Goal: Find contact information: Find contact information

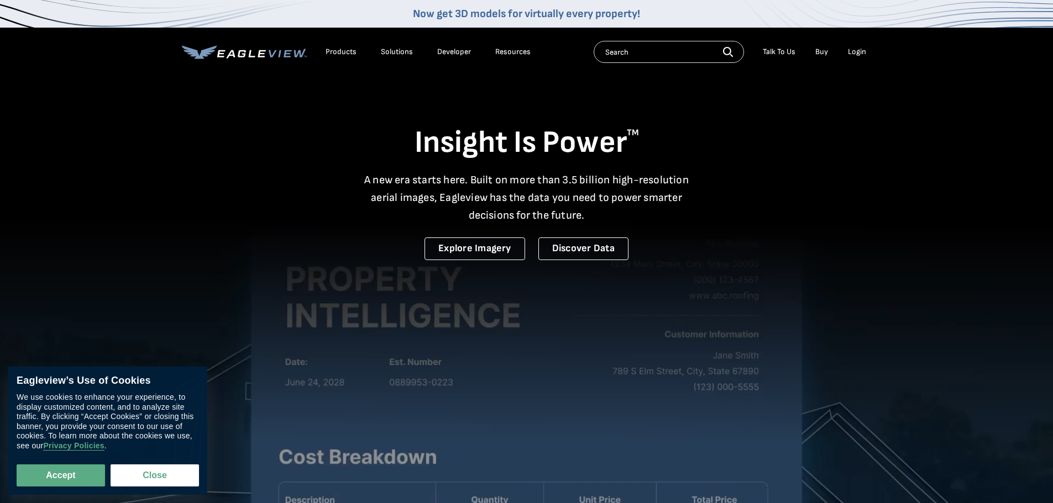
click at [784, 52] on div "Talk To Us" at bounding box center [779, 52] width 33 height 10
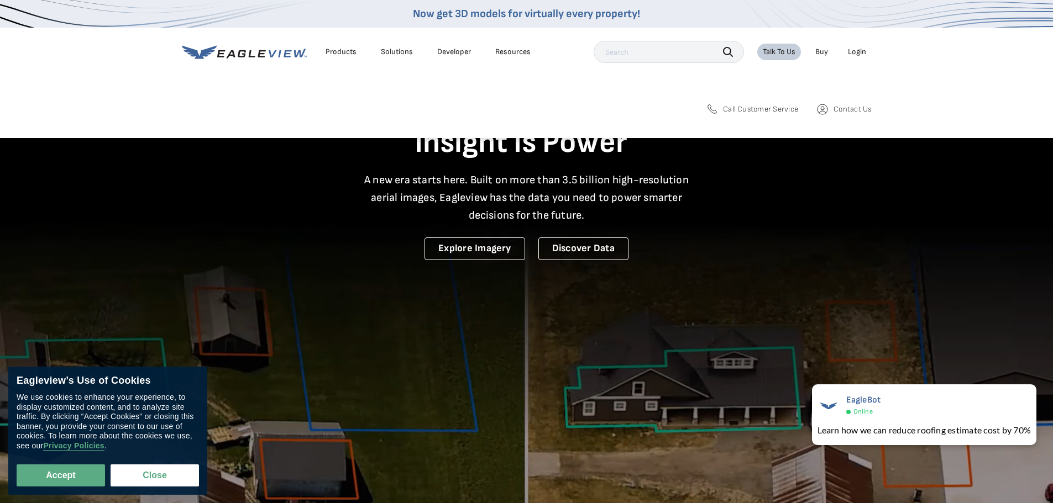
click at [782, 109] on span "Call Customer Service" at bounding box center [760, 109] width 75 height 10
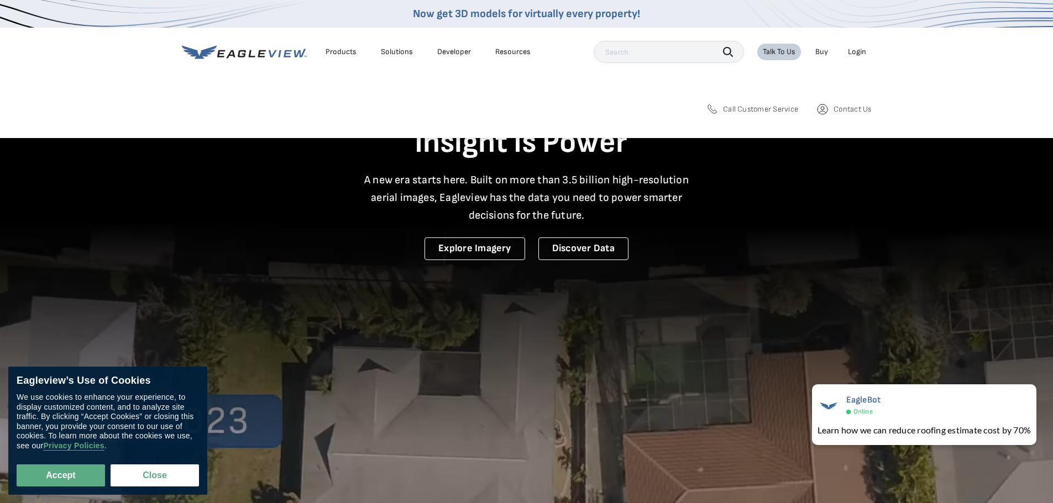
click at [860, 106] on span "Contact Us" at bounding box center [852, 109] width 38 height 10
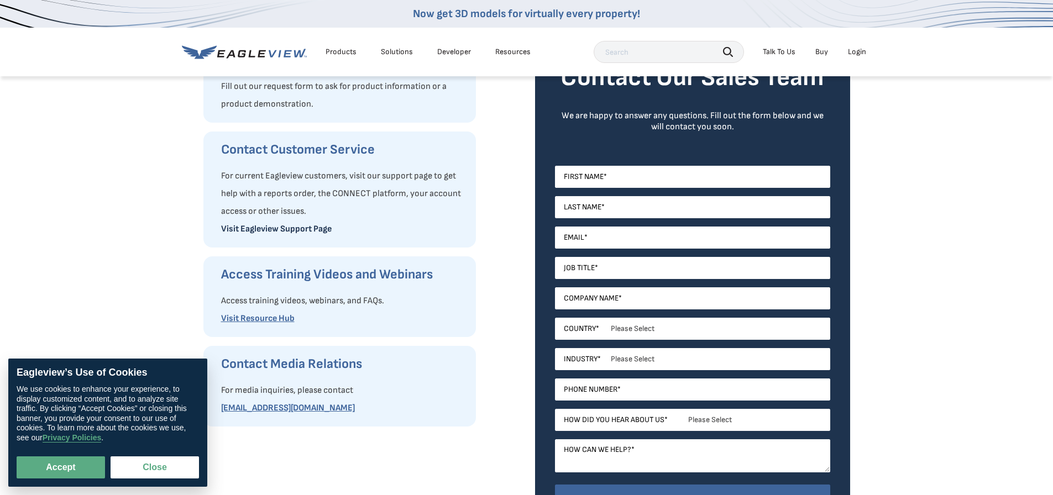
click at [298, 225] on link "Visit Eagleview Support Page" at bounding box center [276, 229] width 111 height 11
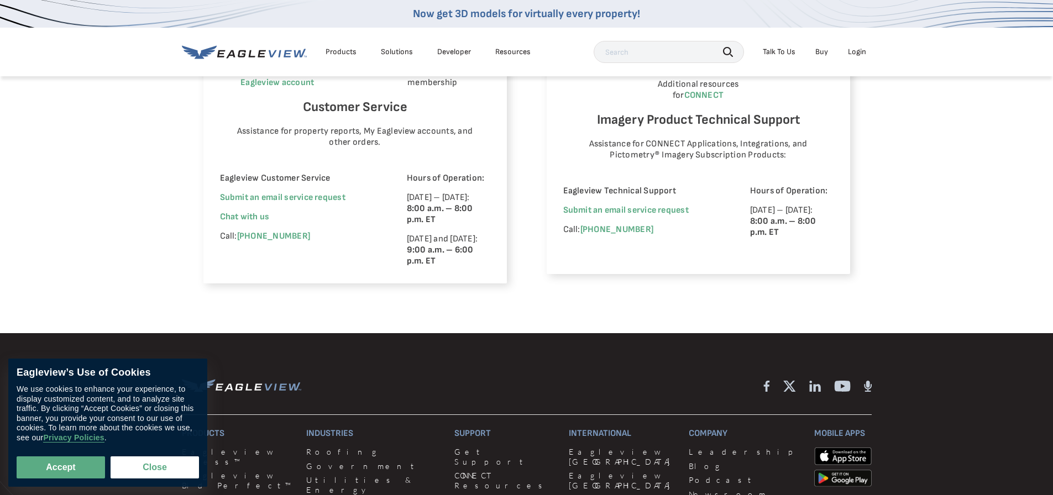
scroll to position [746, 0]
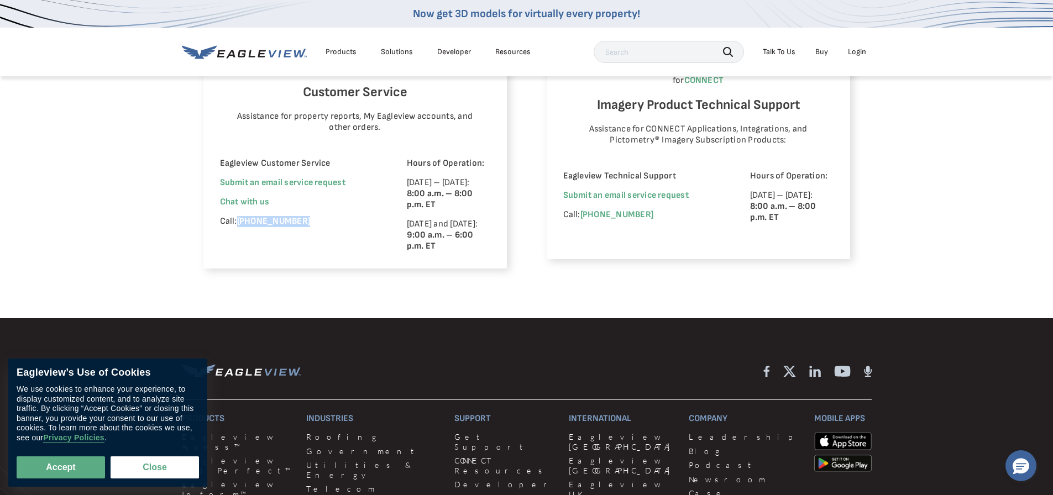
drag, startPoint x: 305, startPoint y: 221, endPoint x: 239, endPoint y: 219, distance: 65.2
click at [239, 219] on p "Call: (866) 659-8439" at bounding box center [298, 221] width 156 height 11
copy link "[PHONE_NUMBER]"
click at [319, 182] on link "Submit an email service request" at bounding box center [282, 182] width 125 height 11
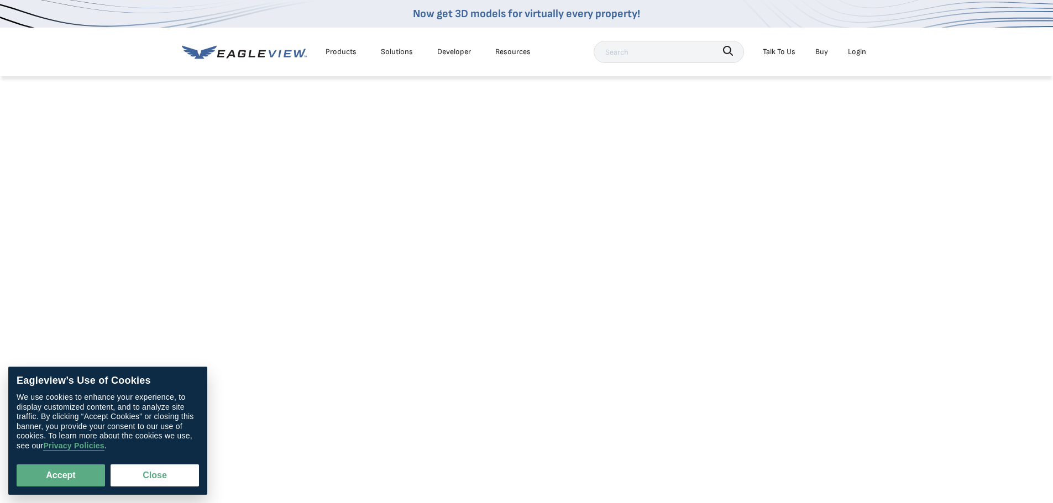
scroll to position [55, 0]
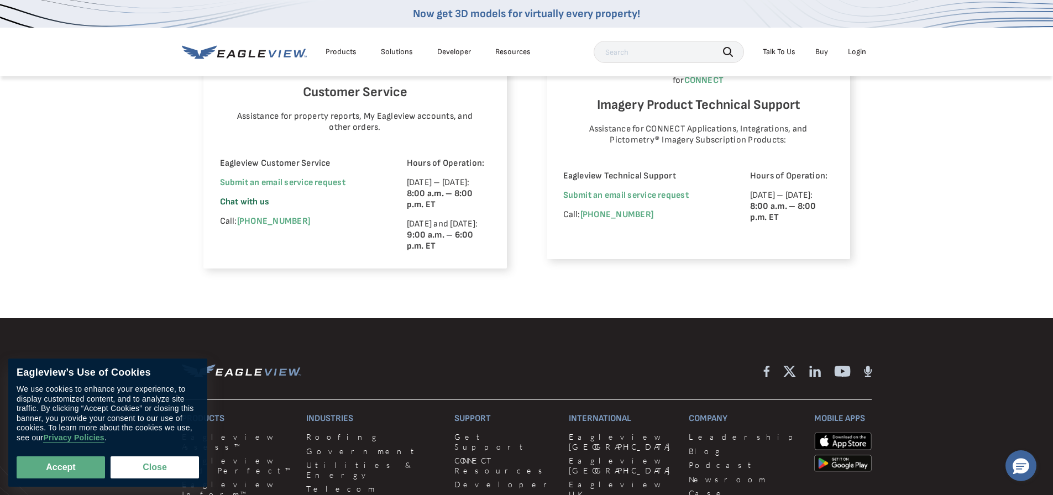
click at [254, 202] on span "Chat with us" at bounding box center [245, 202] width 50 height 11
